Goal: Find specific page/section: Find specific page/section

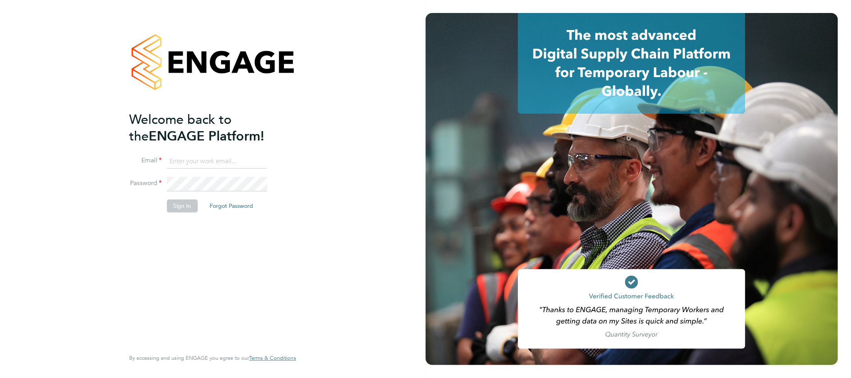
type input "[PERSON_NAME][EMAIL_ADDRESS][PERSON_NAME][DOMAIN_NAME]"
click at [193, 206] on button "Sign In" at bounding box center [182, 206] width 31 height 13
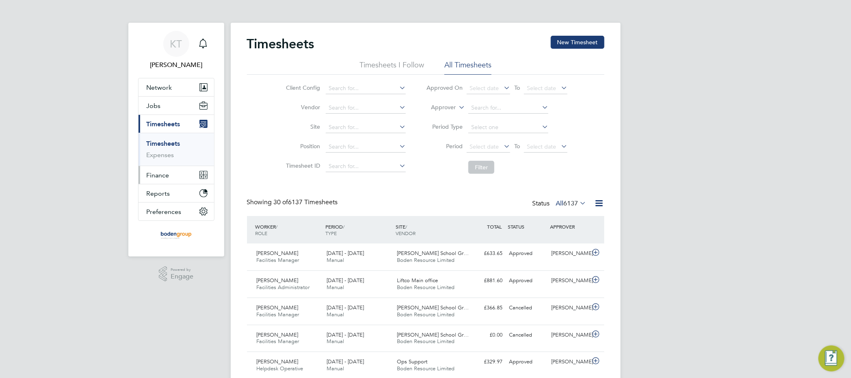
click at [165, 173] on span "Finance" at bounding box center [158, 175] width 23 height 8
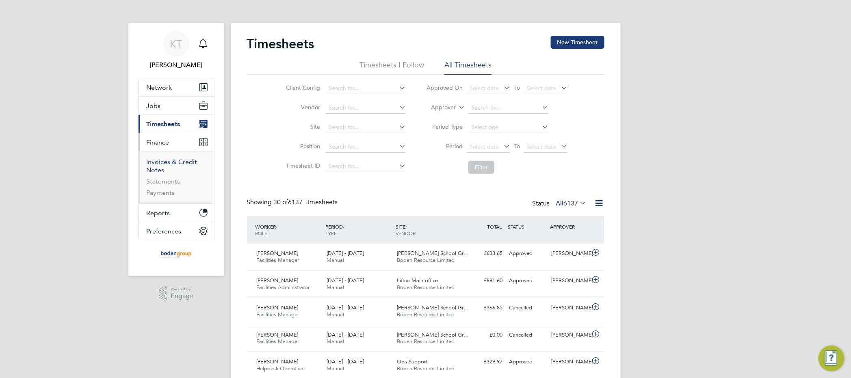
click at [173, 166] on link "Invoices & Credit Notes" at bounding box center [172, 166] width 51 height 16
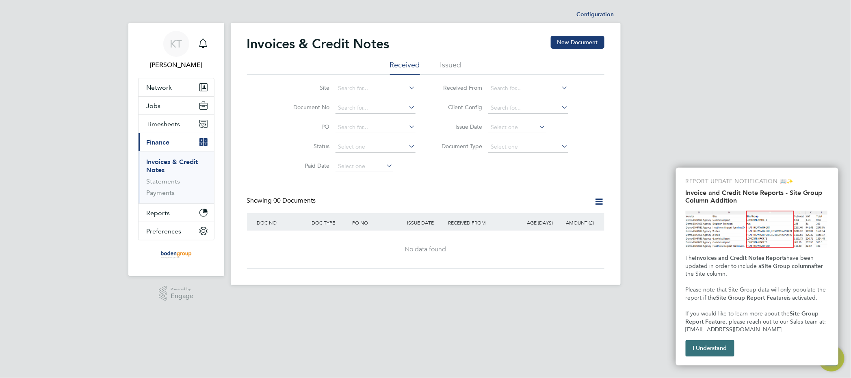
click at [706, 351] on button "I Understand" at bounding box center [710, 348] width 49 height 16
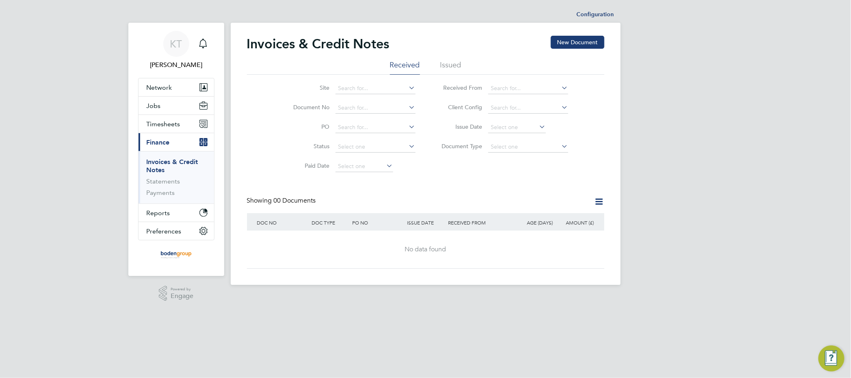
click at [440, 69] on li "Issued" at bounding box center [450, 67] width 21 height 15
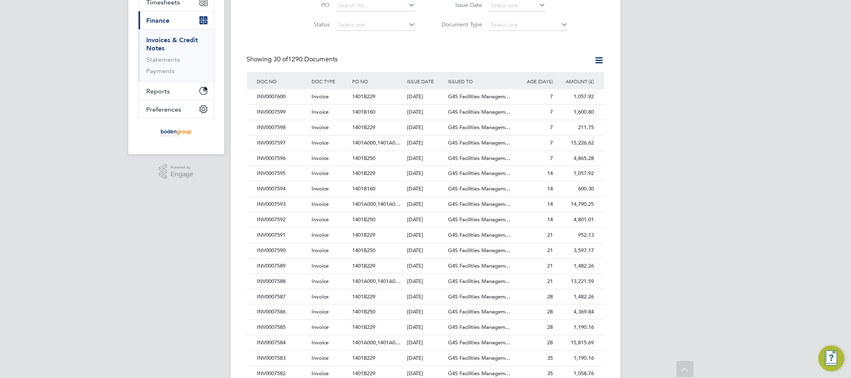
click at [683, 141] on div "KT [PERSON_NAME] Notifications Applications: Network Team Members Businesses Si…" at bounding box center [425, 241] width 851 height 726
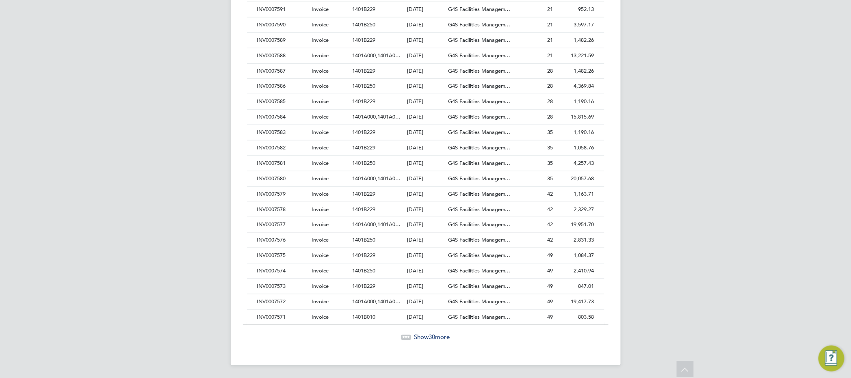
scroll to position [349, 0]
click at [425, 339] on span "Show 30 more" at bounding box center [432, 337] width 36 height 8
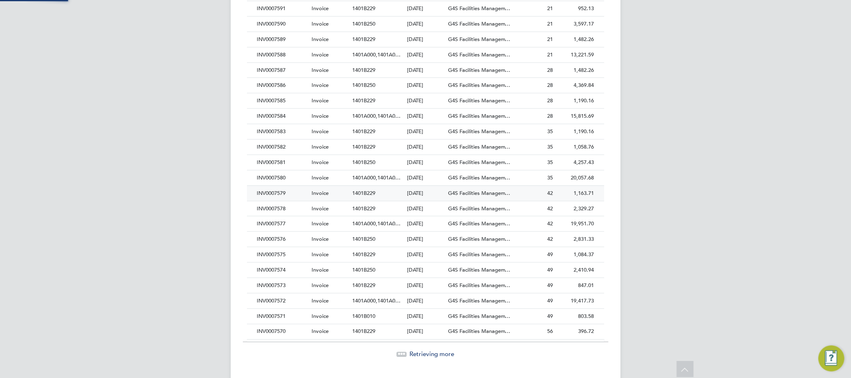
scroll to position [15, 55]
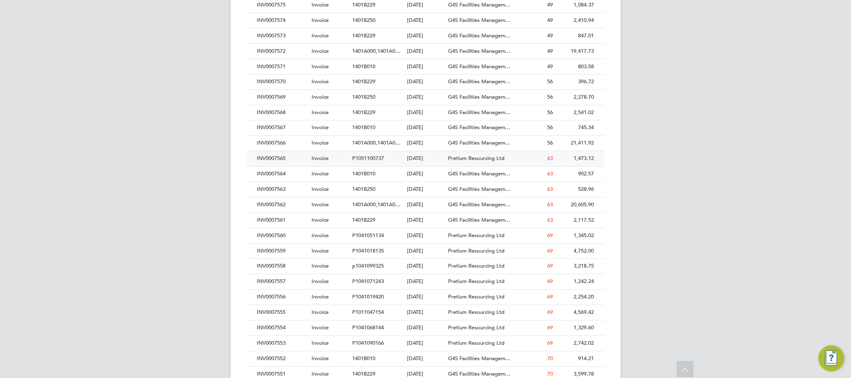
click at [383, 160] on span "P1051100737" at bounding box center [369, 158] width 32 height 7
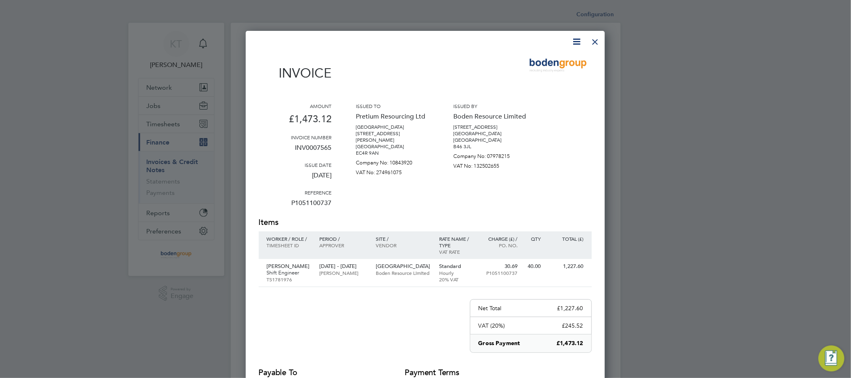
click at [597, 37] on div at bounding box center [595, 39] width 15 height 15
